Goal: Information Seeking & Learning: Learn about a topic

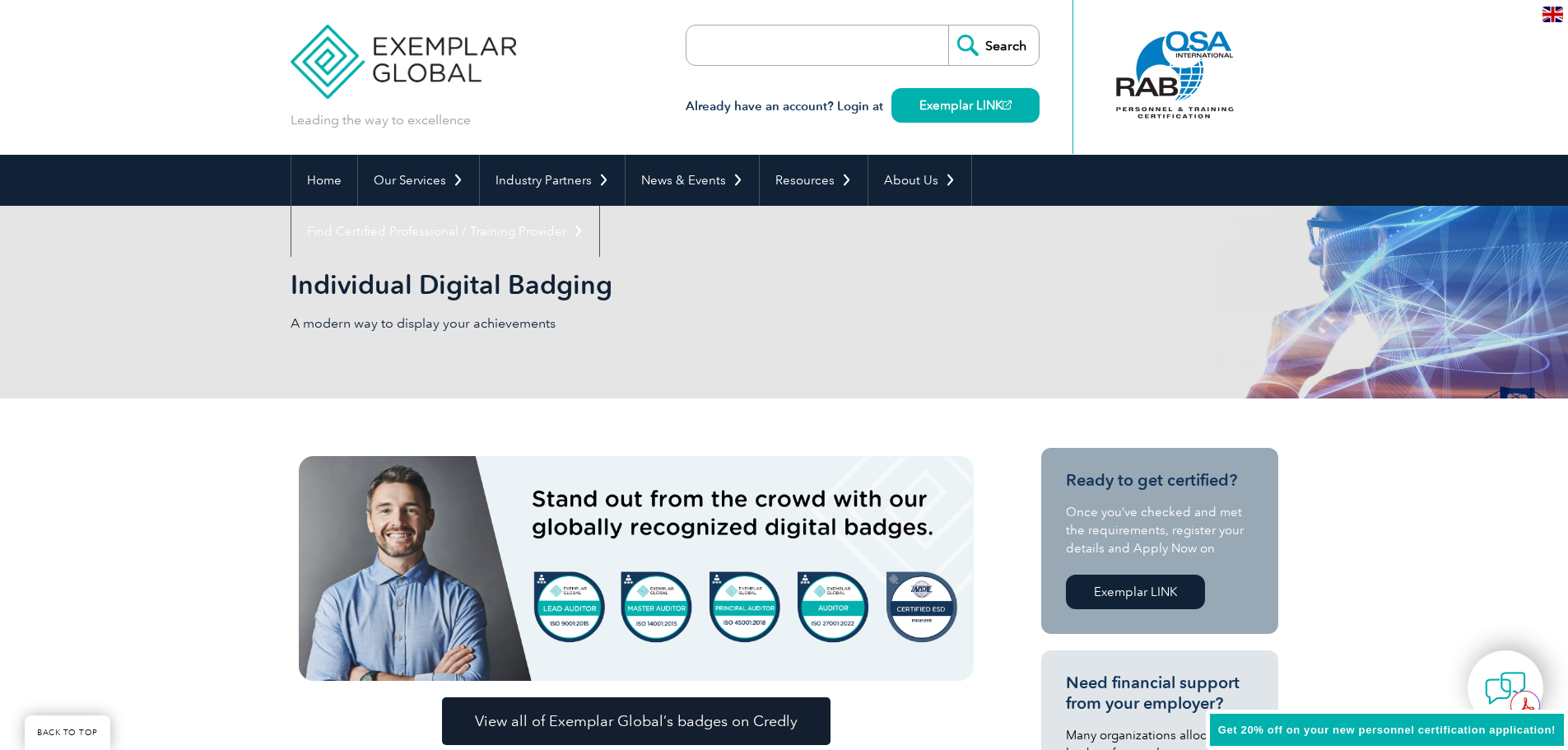
scroll to position [164, 0]
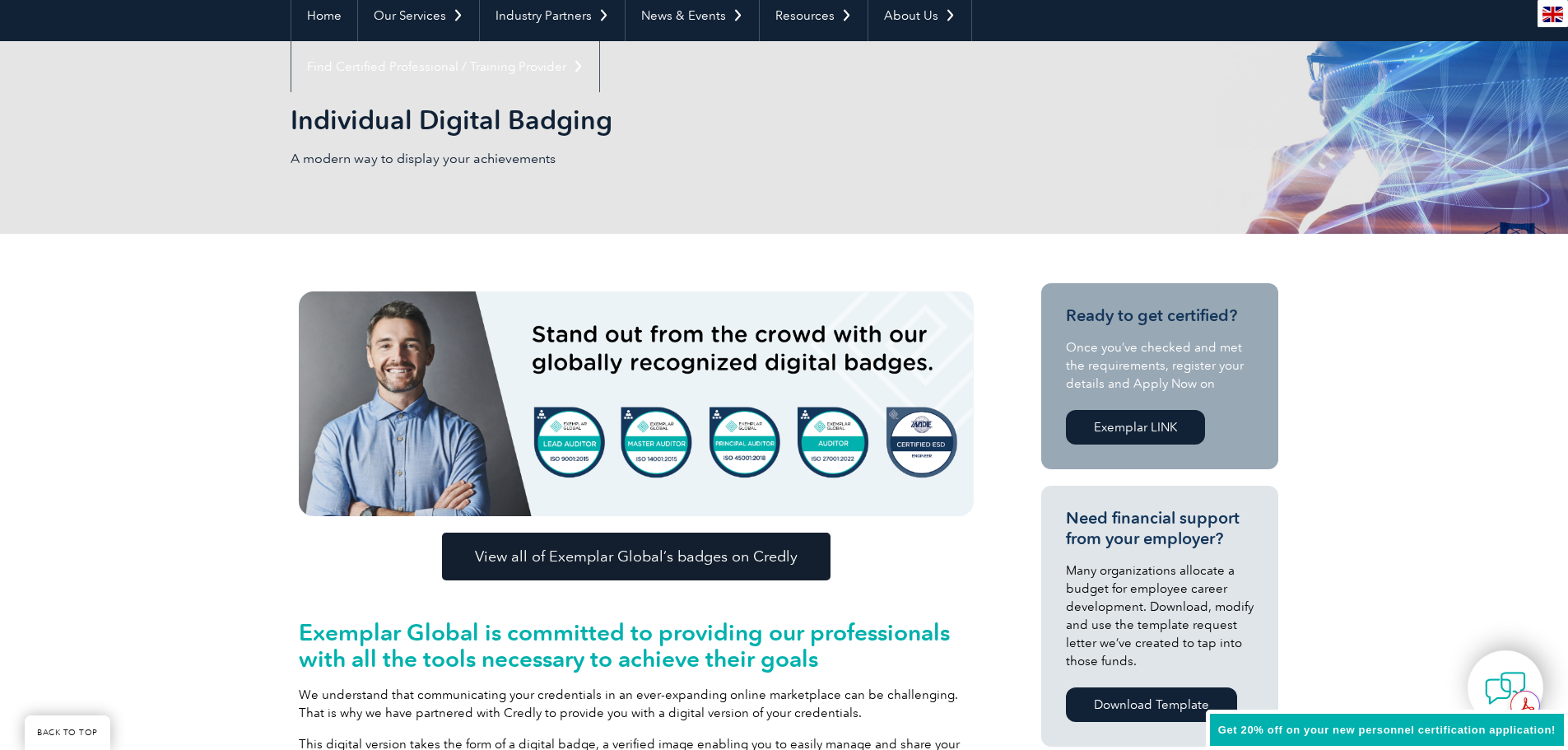
click at [751, 150] on div "Individual Digital Badging A modern way to display your achievements" at bounding box center [784, 137] width 988 height 192
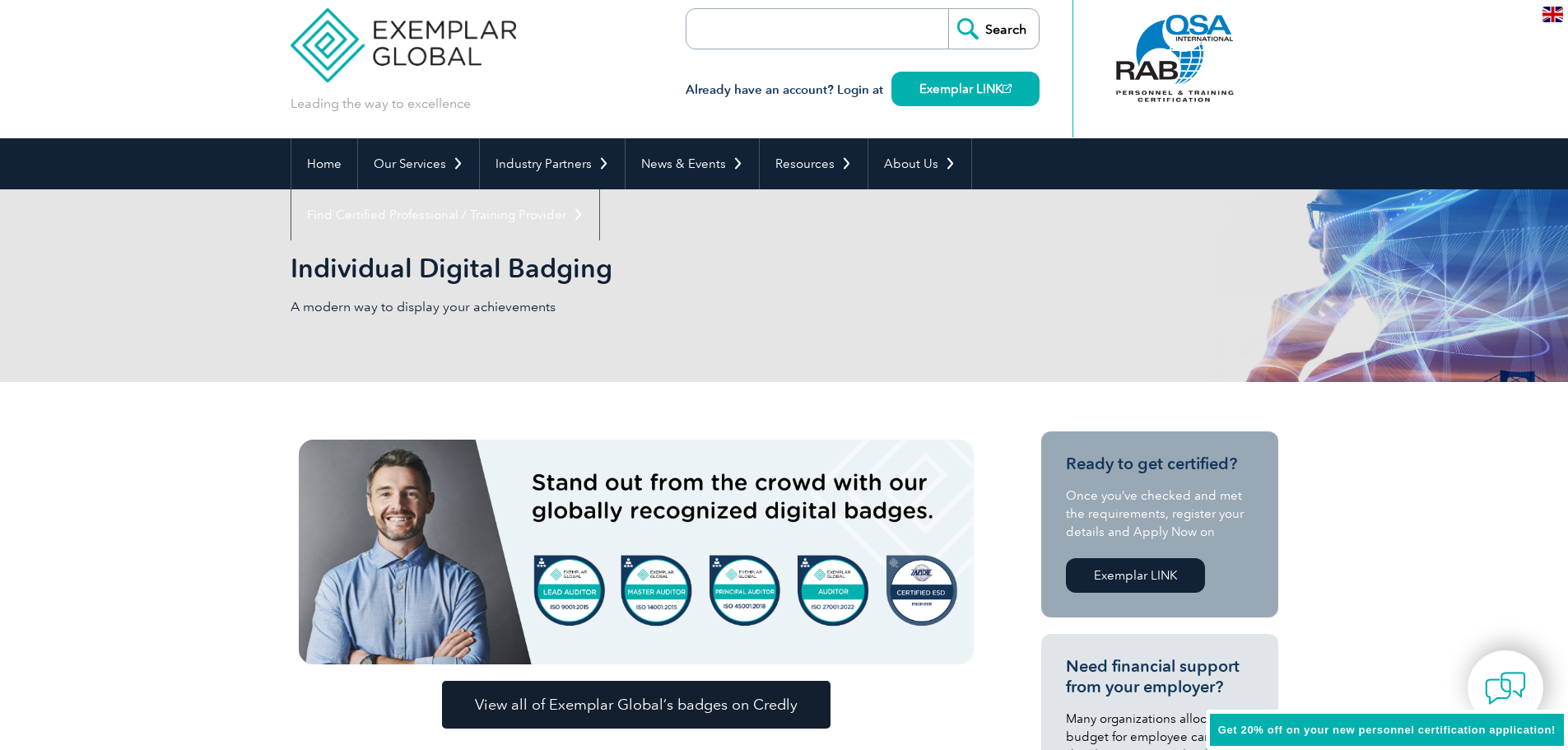
scroll to position [0, 0]
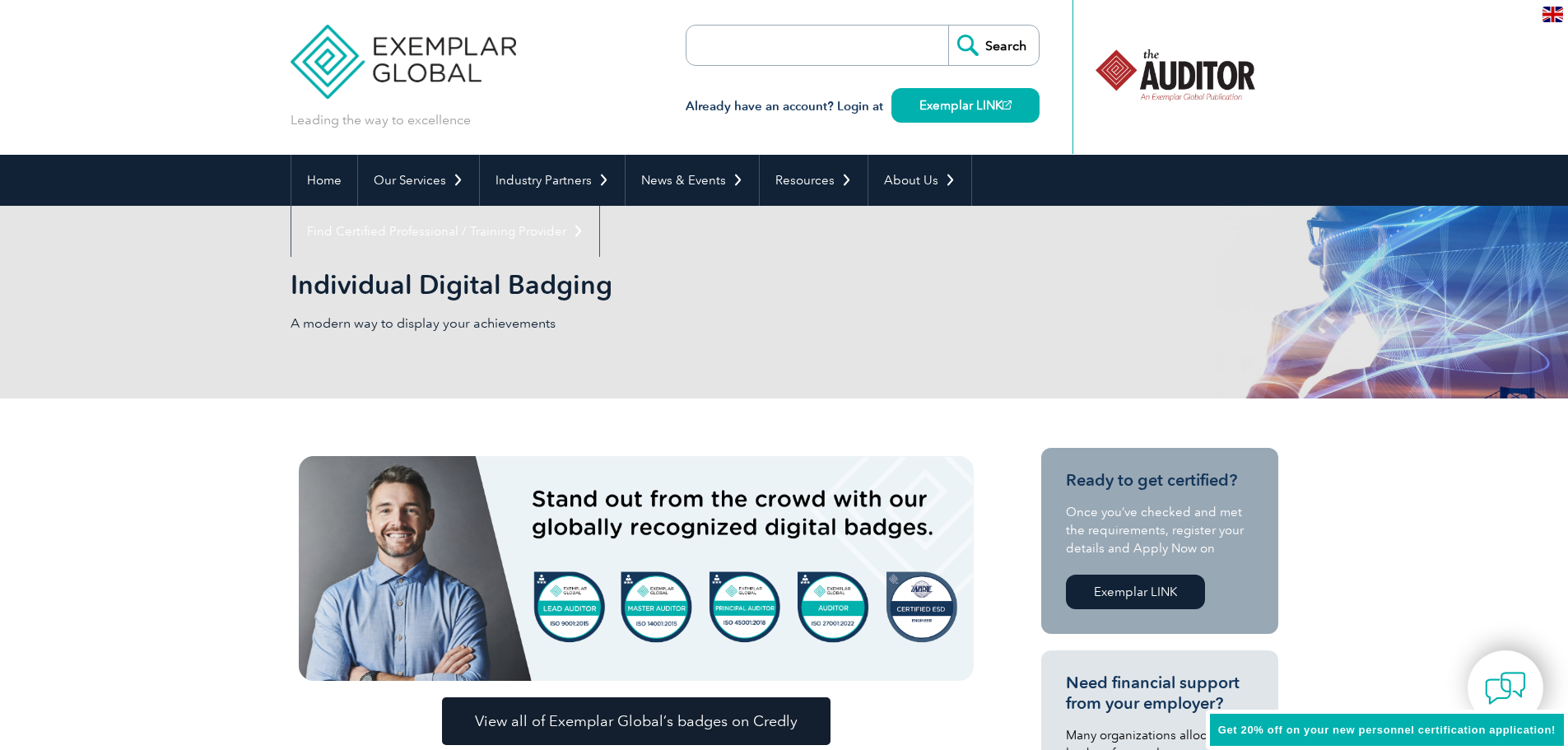
click at [743, 50] on input "search" at bounding box center [781, 45] width 173 height 39
type input "audit"
click at [948, 26] on input "Search" at bounding box center [993, 45] width 90 height 39
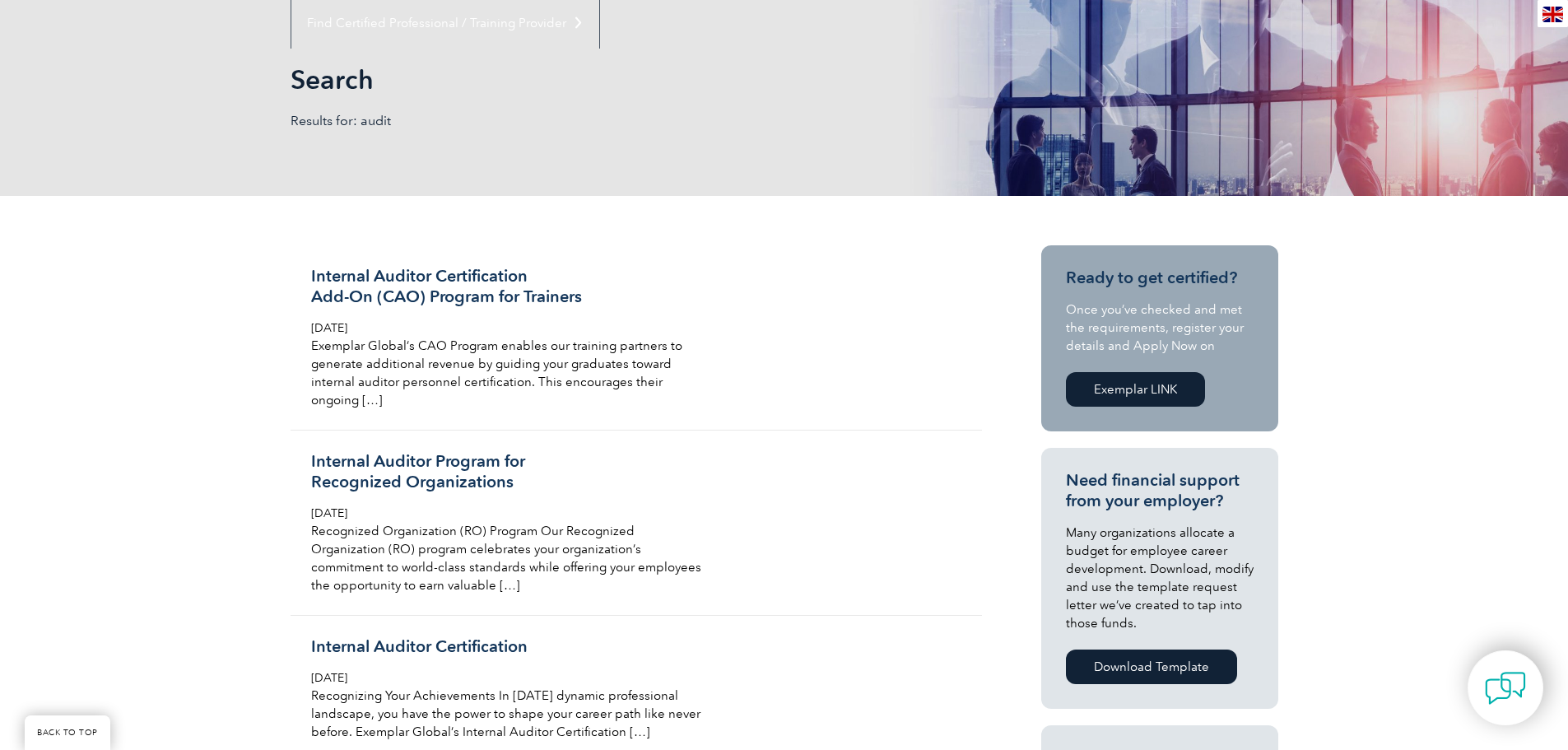
scroll to position [247, 0]
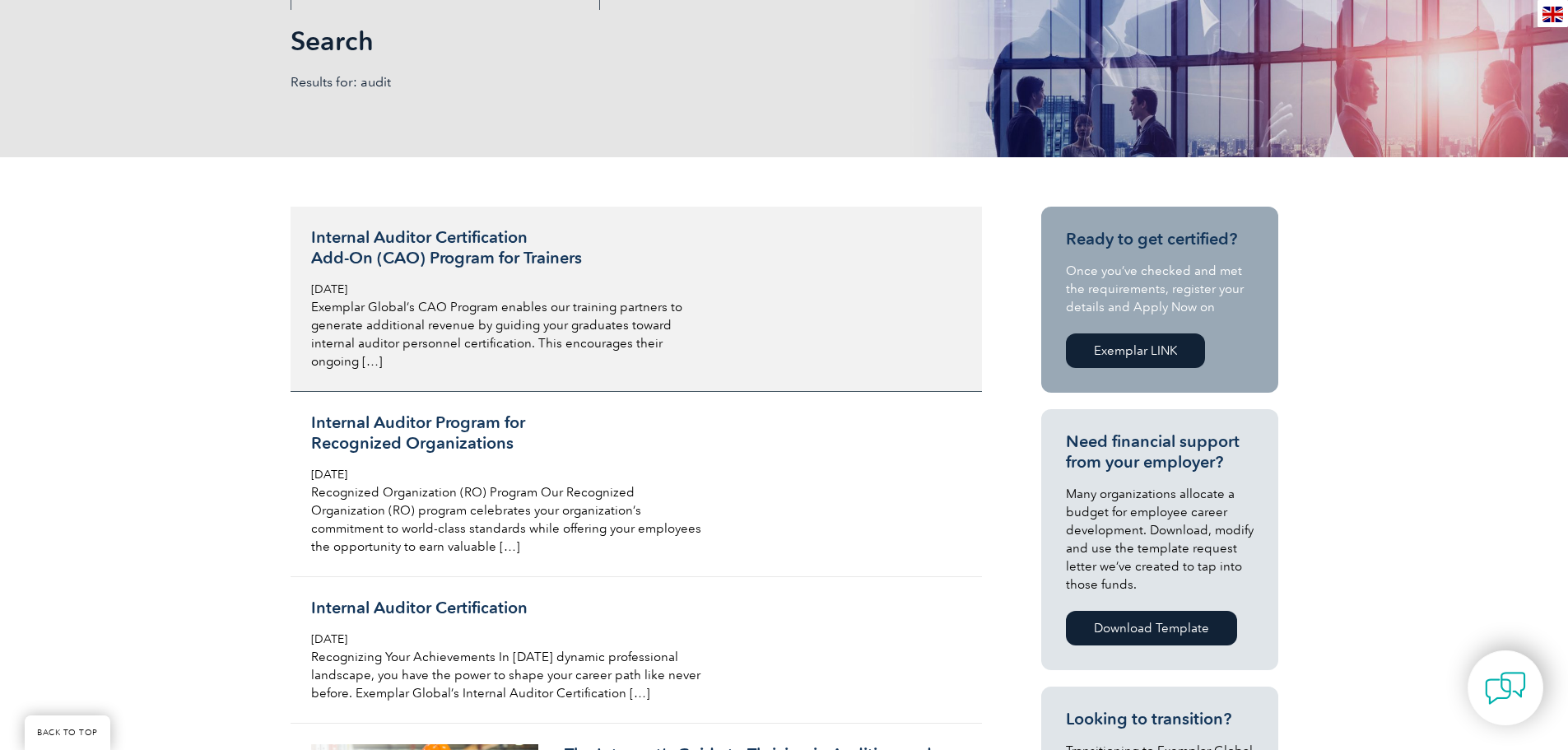
click at [551, 257] on h3 "Internal Auditor Certification Add-On (CAO) Program for Trainers" at bounding box center [506, 248] width 390 height 41
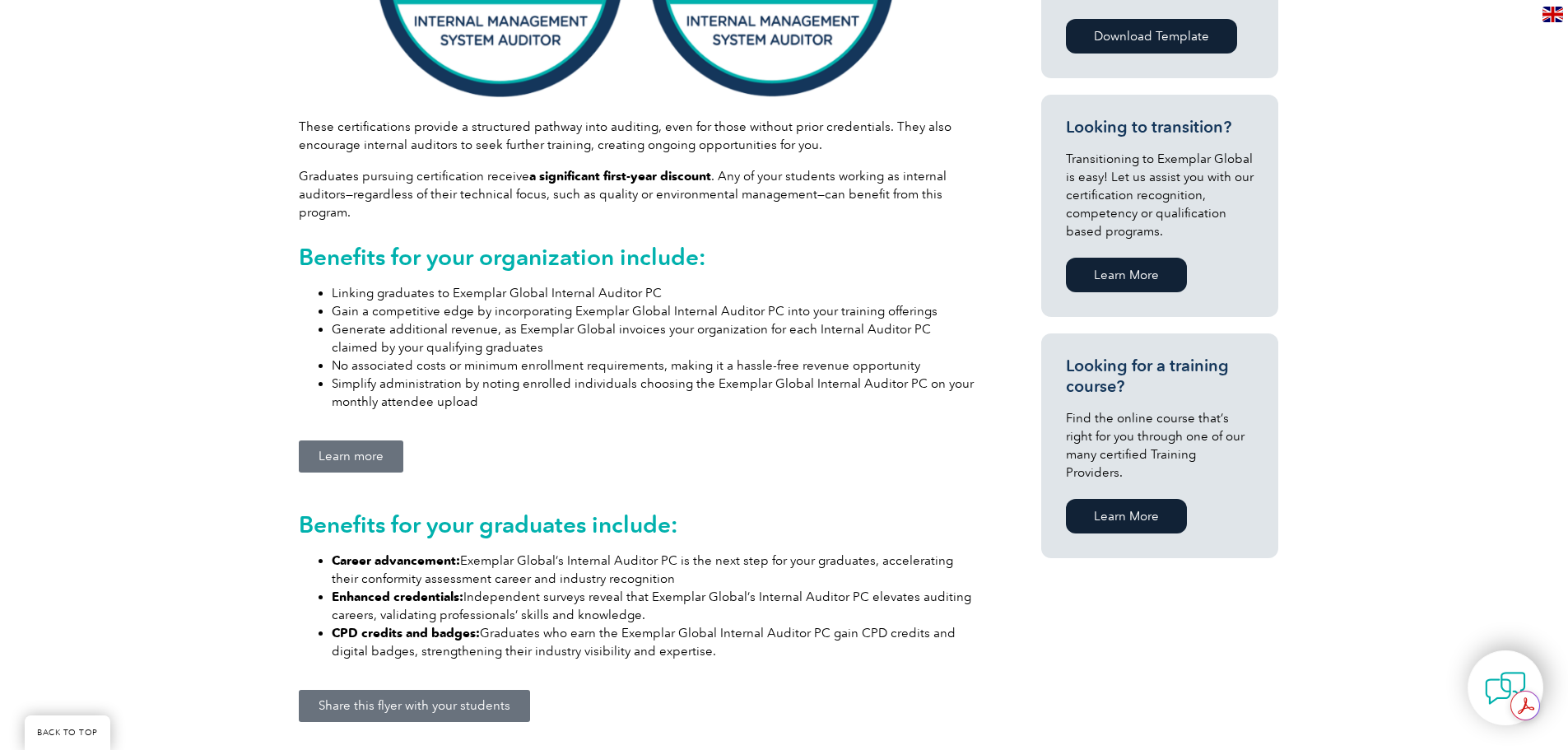
scroll to position [741, 0]
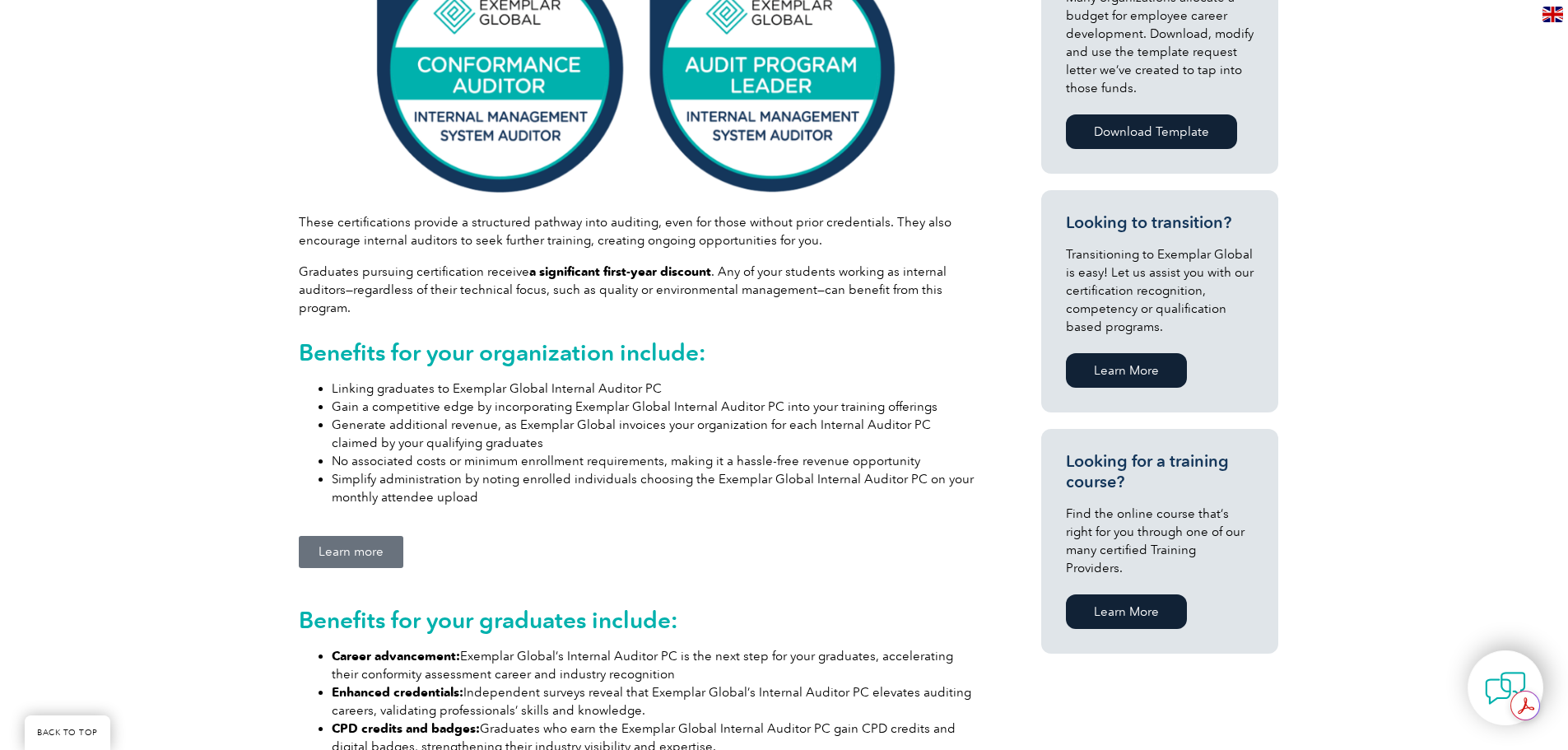
click at [343, 546] on span "Learn more" at bounding box center [351, 552] width 65 height 13
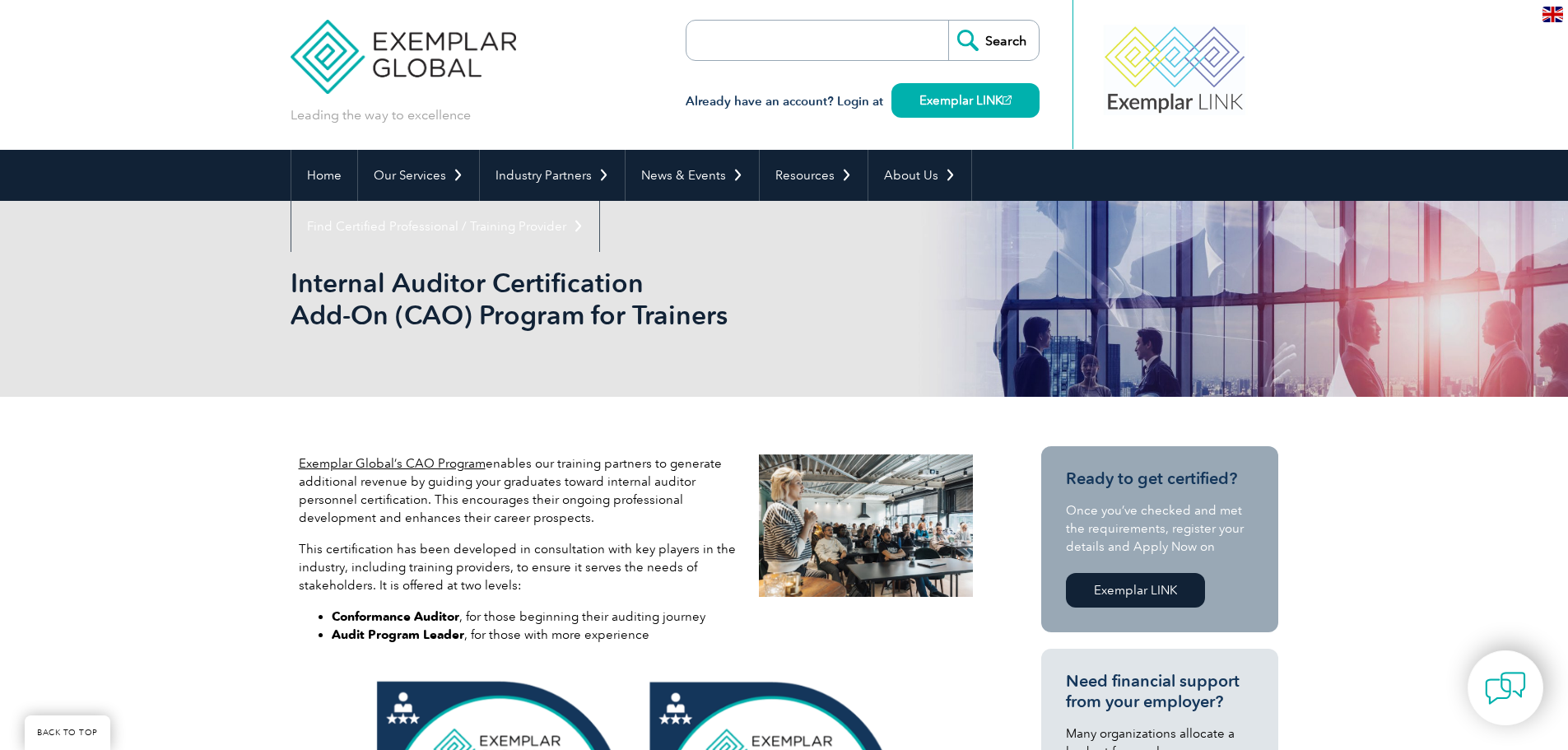
scroll to position [0, 0]
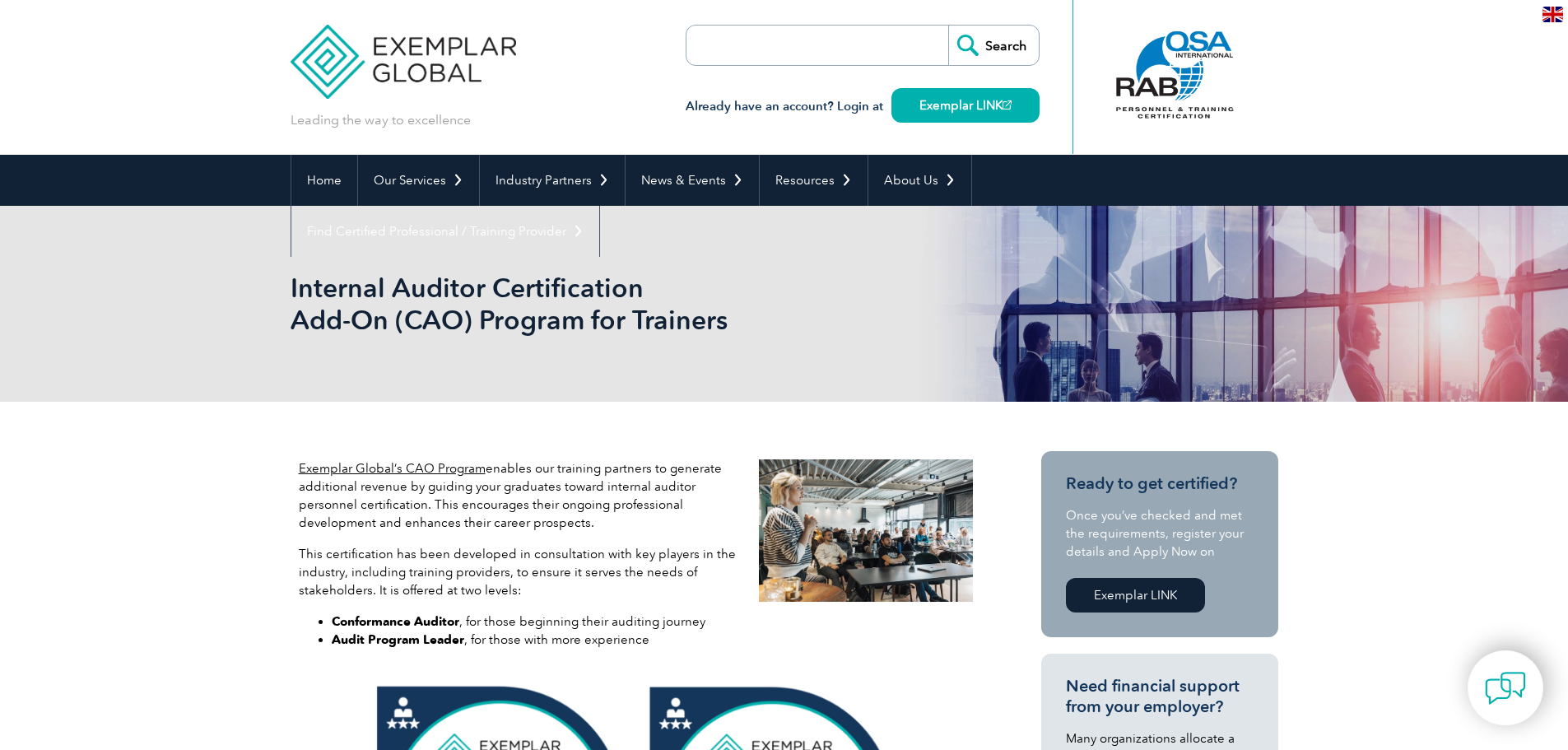
click at [741, 50] on input "search" at bounding box center [781, 45] width 173 height 39
type input "ISO 13485"
click at [948, 26] on input "Search" at bounding box center [993, 45] width 90 height 39
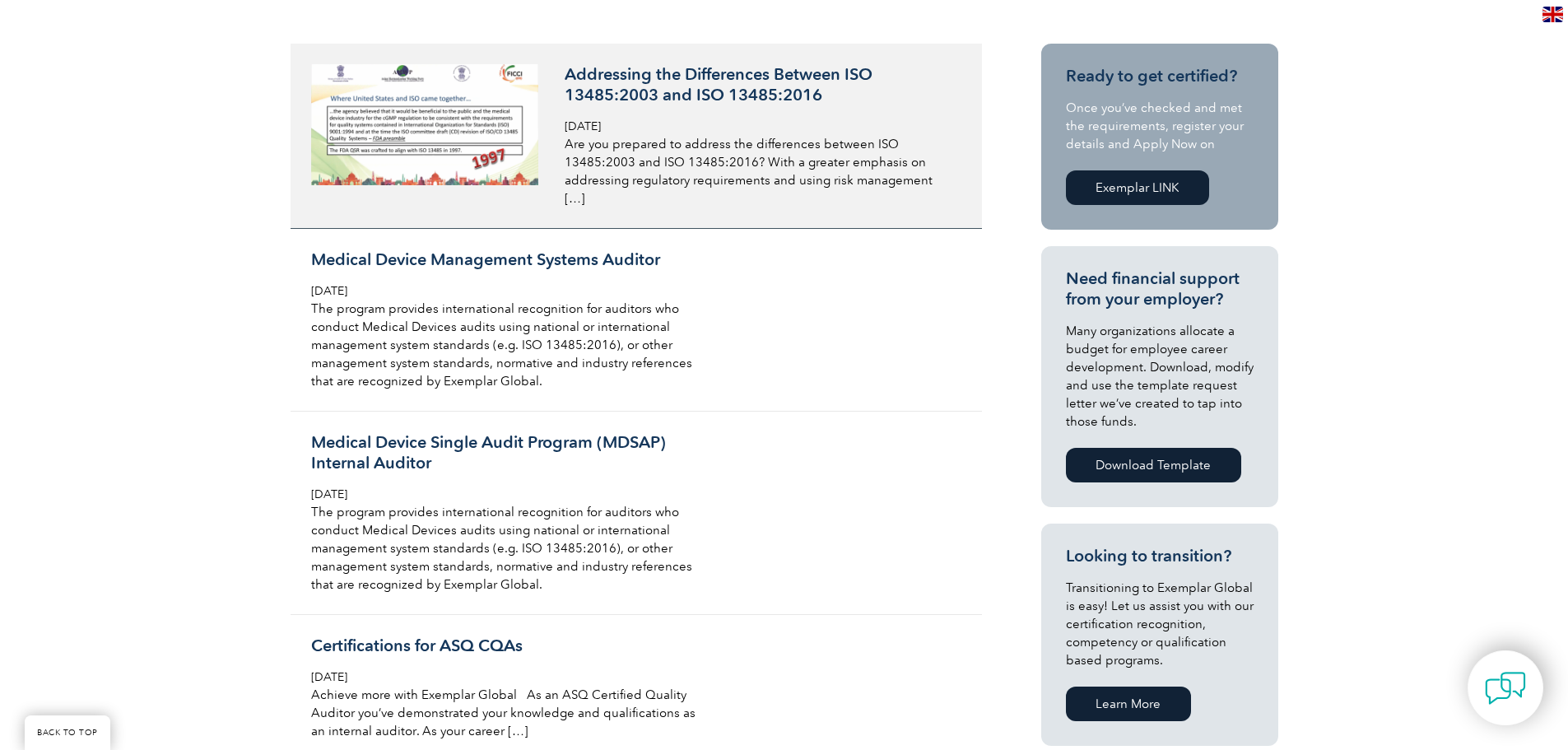
scroll to position [412, 0]
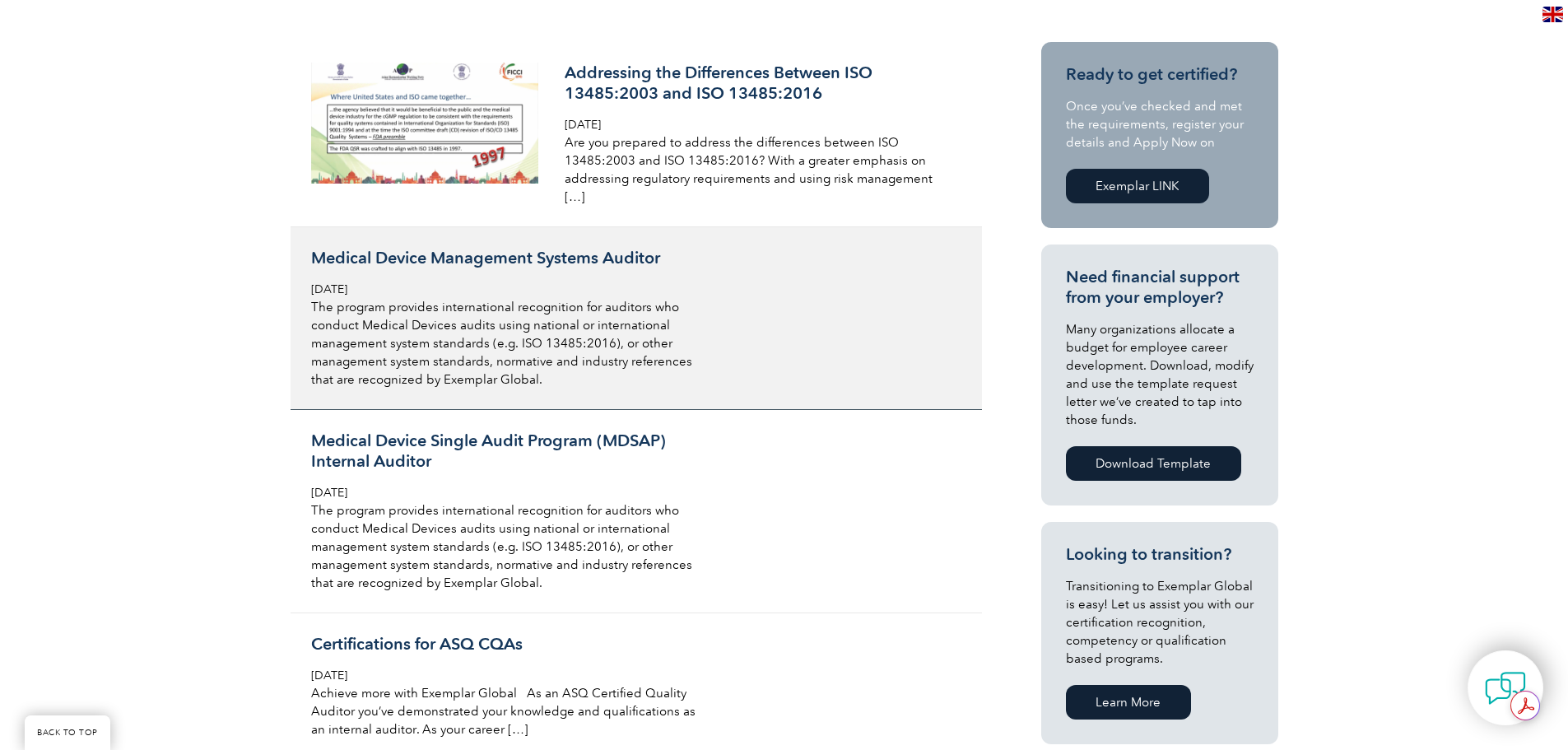
click at [387, 228] on link "Medical Device Management Systems Auditor [DATE] The program provides internati…" at bounding box center [636, 318] width 691 height 183
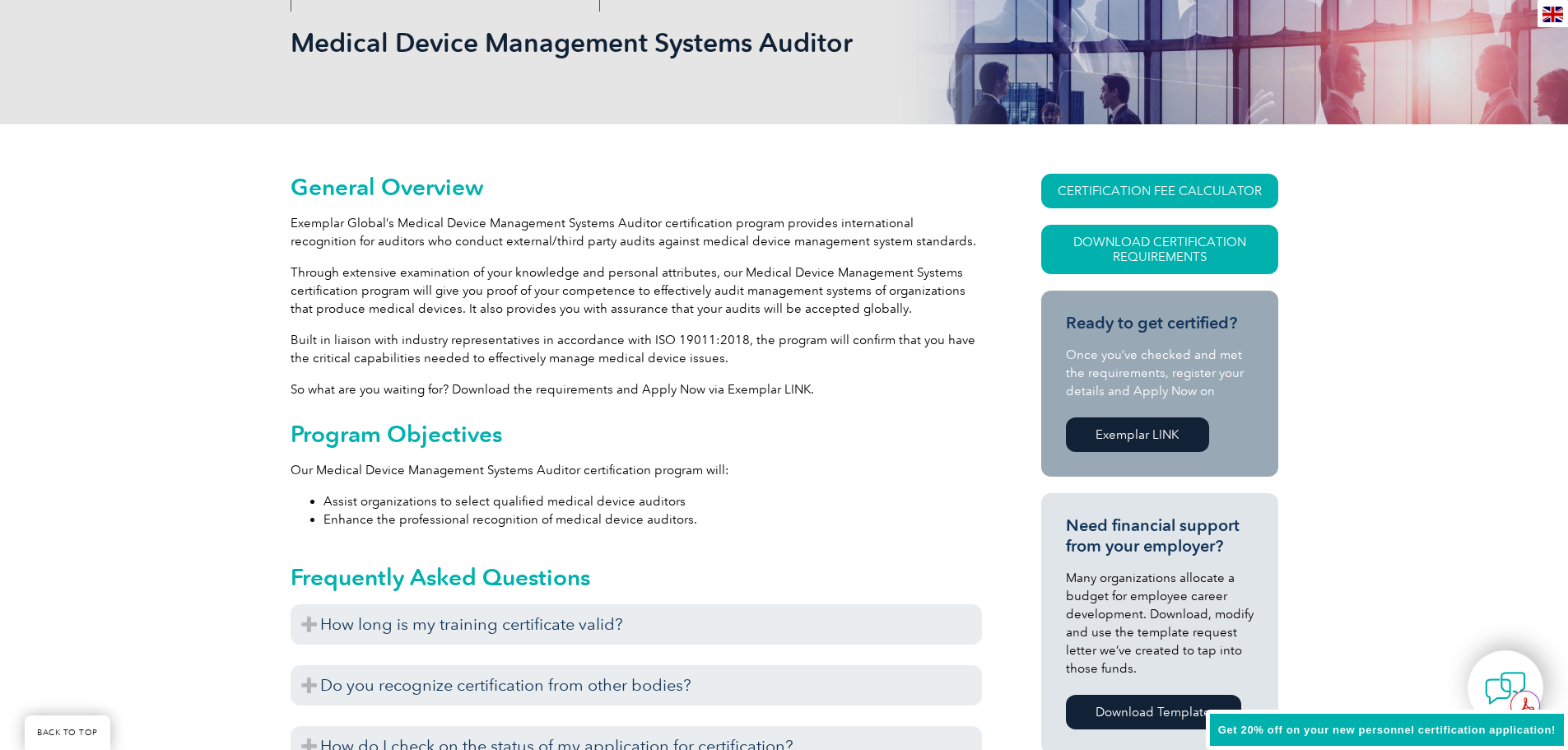
scroll to position [247, 0]
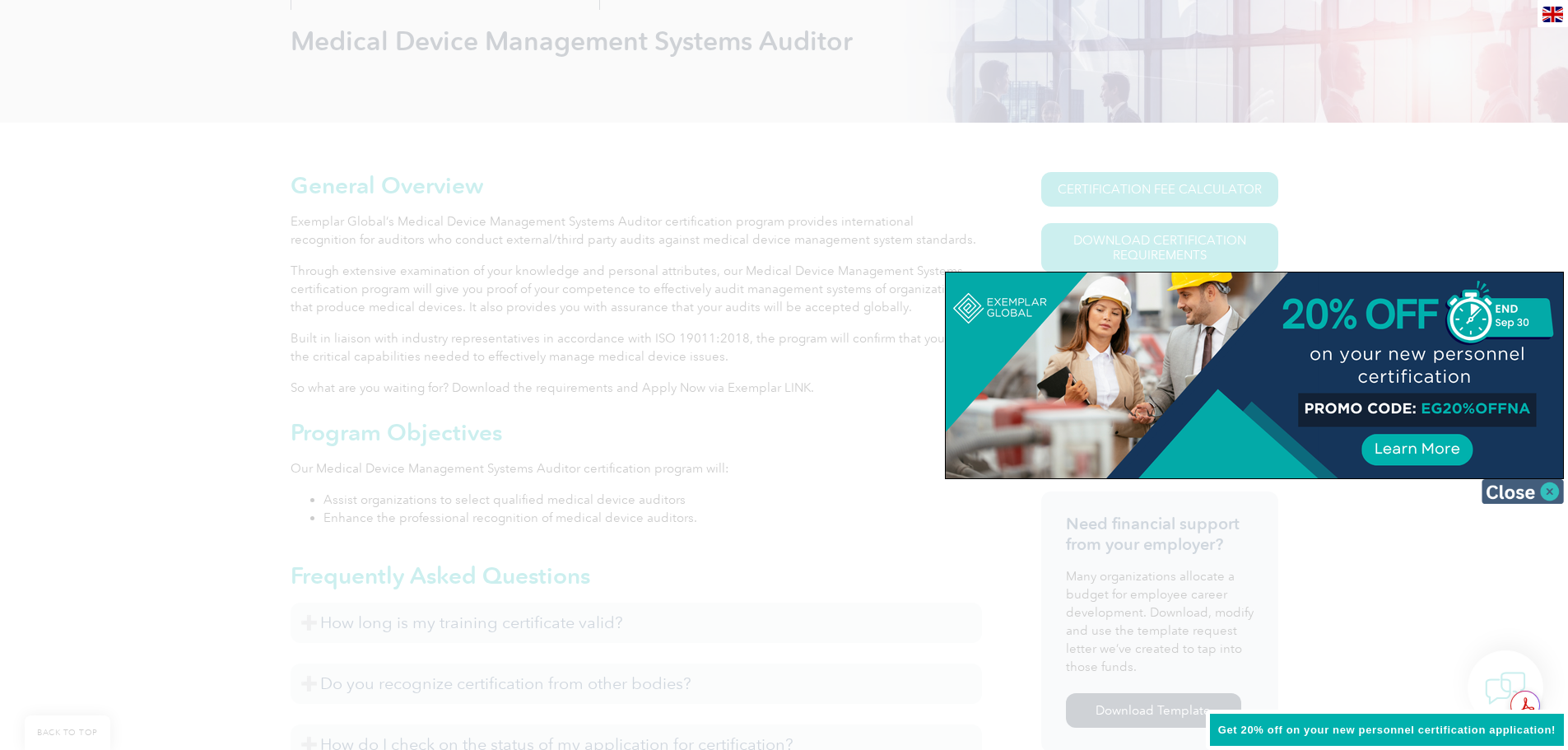
click at [1547, 490] on img at bounding box center [1523, 491] width 83 height 25
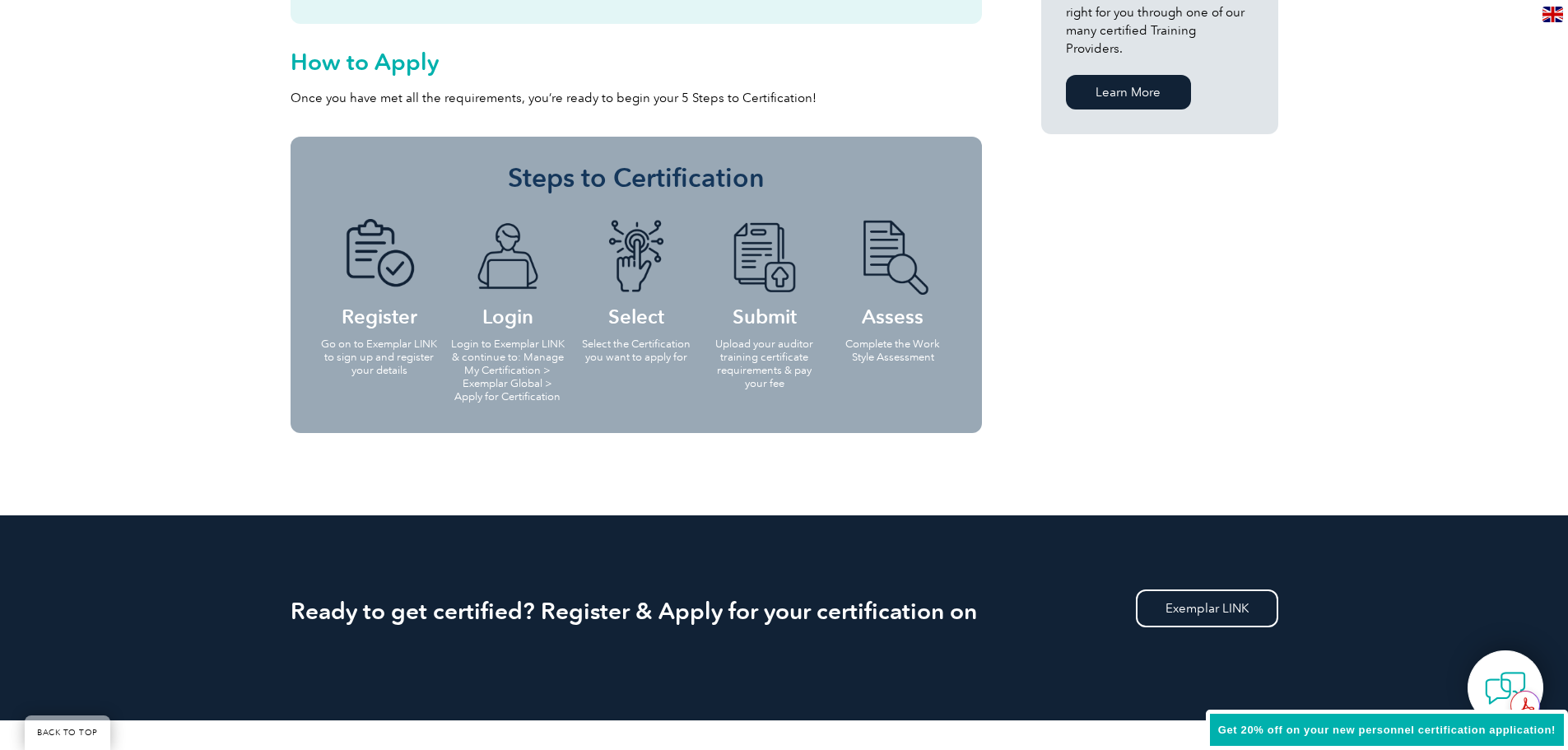
scroll to position [1400, 0]
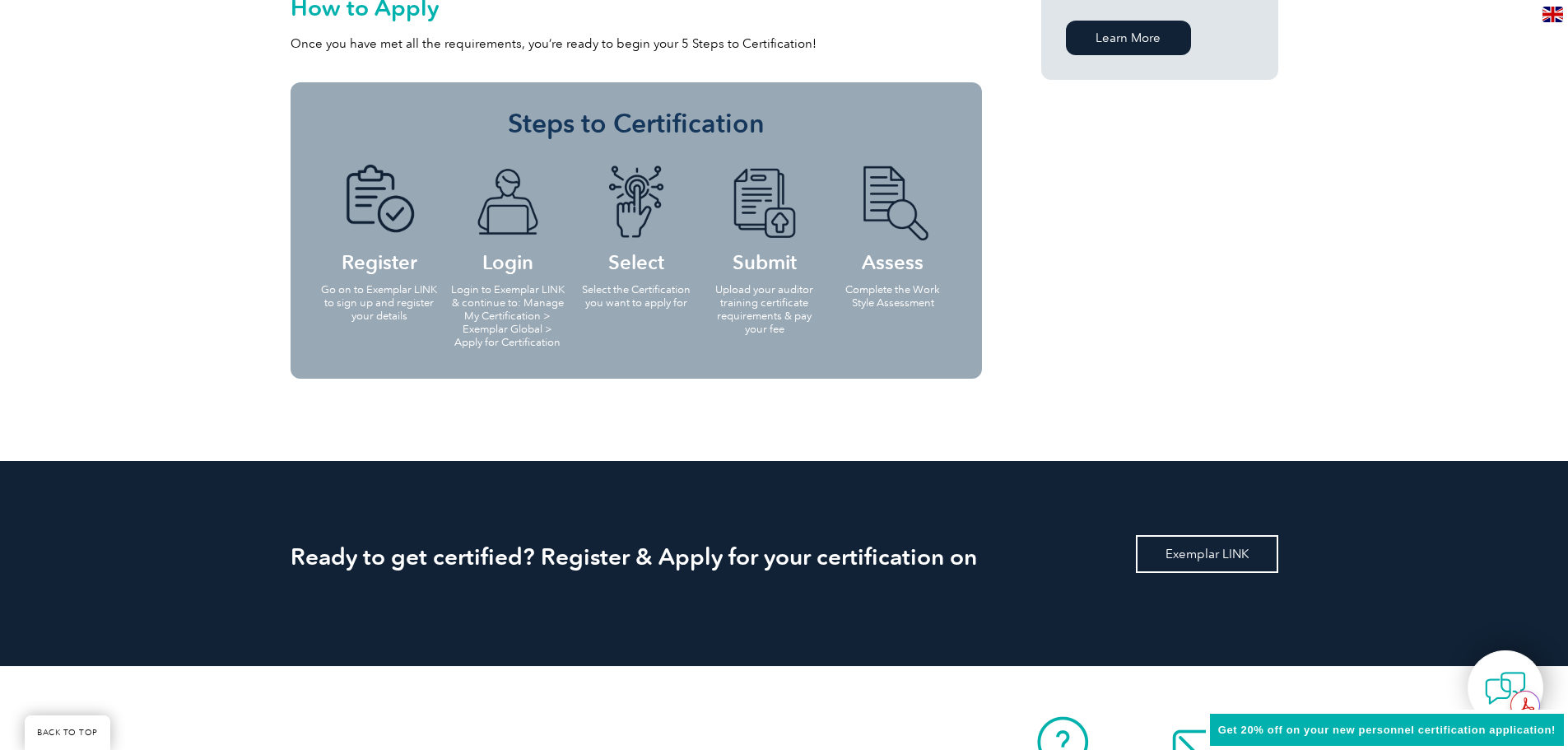
click at [1170, 550] on link "Exemplar LINK" at bounding box center [1207, 554] width 142 height 37
